Goal: Information Seeking & Learning: Find specific fact

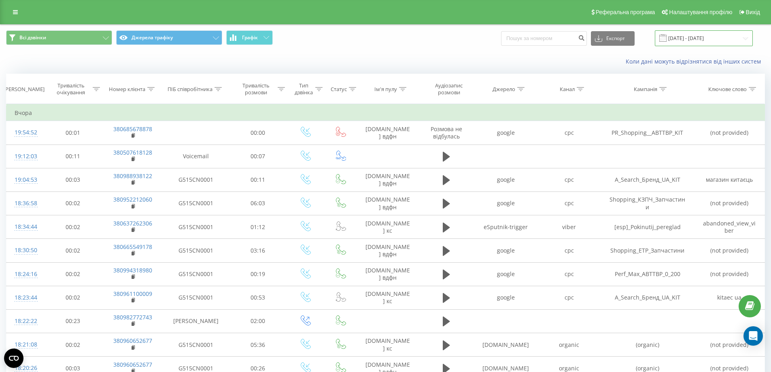
click at [694, 38] on input "[DATE] - [DATE]" at bounding box center [704, 38] width 98 height 16
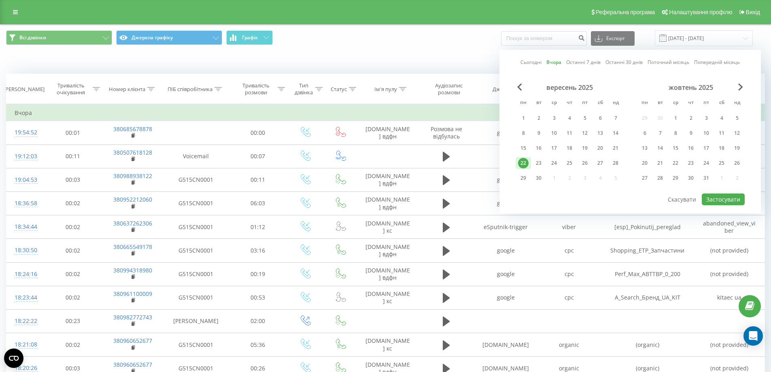
click at [523, 161] on div "22" at bounding box center [523, 163] width 11 height 11
click at [538, 160] on div "23" at bounding box center [539, 163] width 11 height 11
click at [727, 198] on button "Застосувати" at bounding box center [723, 200] width 43 height 12
type input "[DATE] - [DATE]"
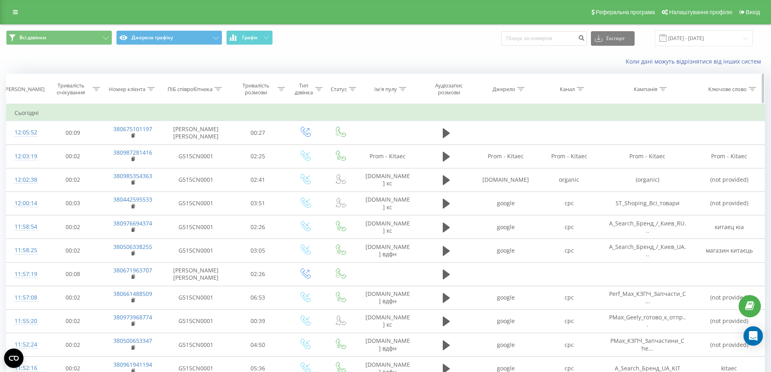
click at [149, 88] on icon at bounding box center [150, 89] width 7 height 4
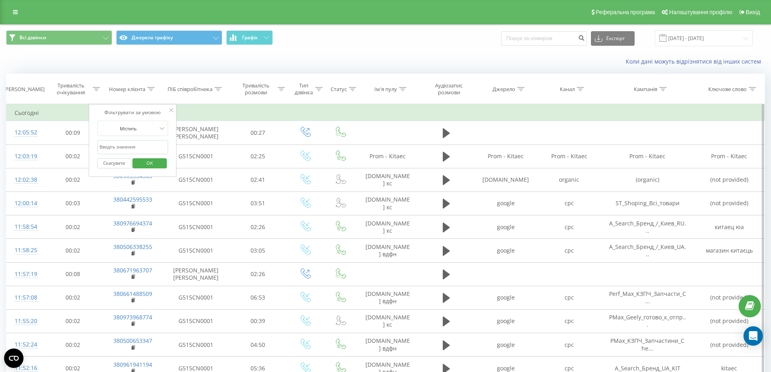
click at [147, 146] on input "text" at bounding box center [132, 147] width 71 height 14
paste input "[PHONE_NUMBER]"
click button "OK" at bounding box center [150, 163] width 34 height 10
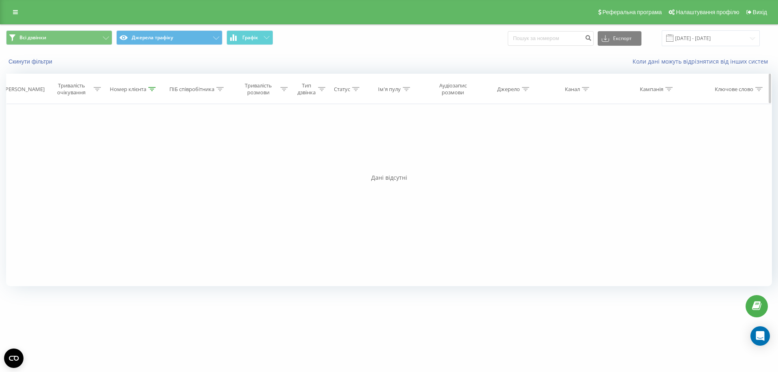
click at [152, 85] on th "Номер клієнта" at bounding box center [134, 89] width 62 height 30
click at [151, 89] on icon at bounding box center [151, 89] width 7 height 4
click at [101, 147] on input "[PHONE_NUMBER]" at bounding box center [133, 147] width 71 height 14
type input "380961988966"
click button "OK" at bounding box center [151, 163] width 34 height 10
